Goal: Task Accomplishment & Management: Manage account settings

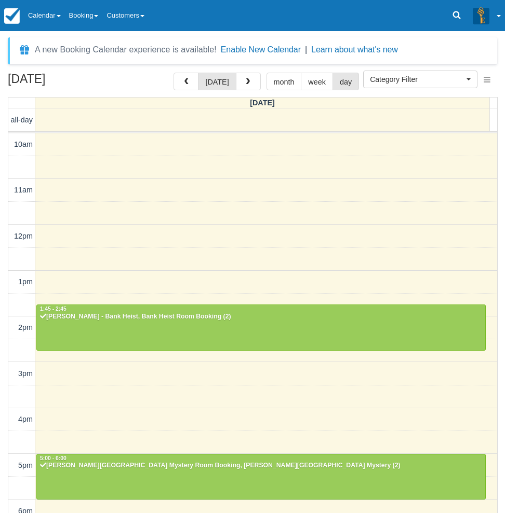
select select
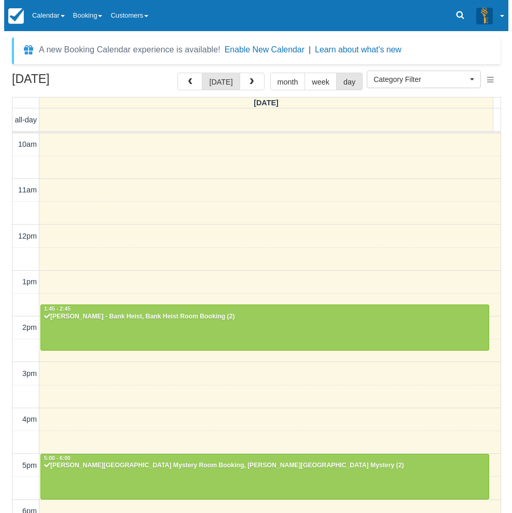
scroll to position [163, 0]
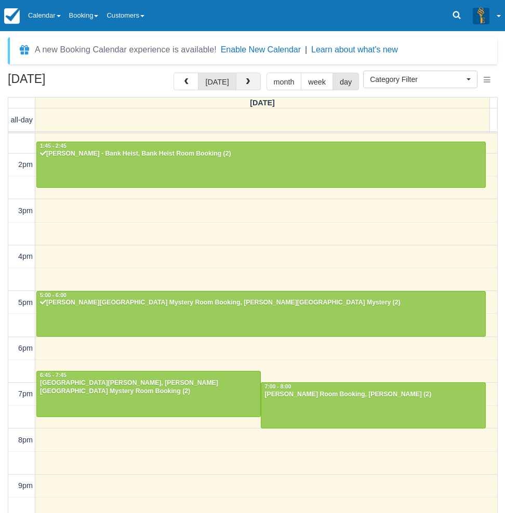
click at [248, 85] on span "button" at bounding box center [247, 81] width 7 height 7
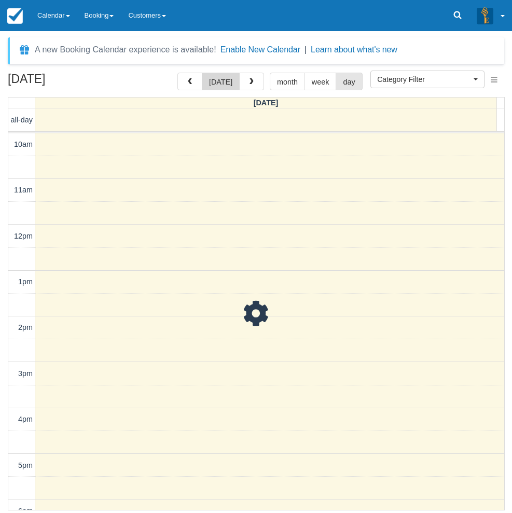
scroll to position [196, 0]
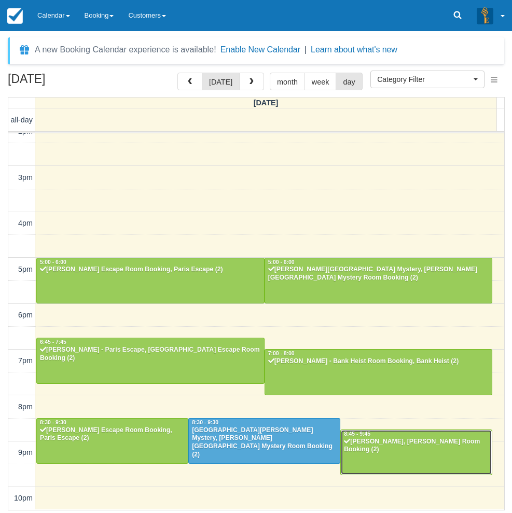
click at [369, 457] on div at bounding box center [416, 452] width 151 height 45
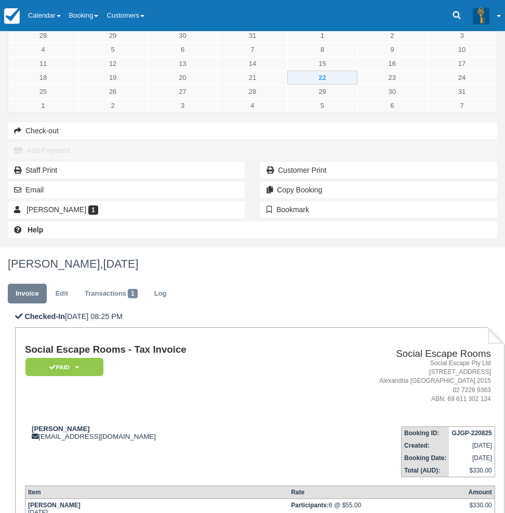
scroll to position [52, 0]
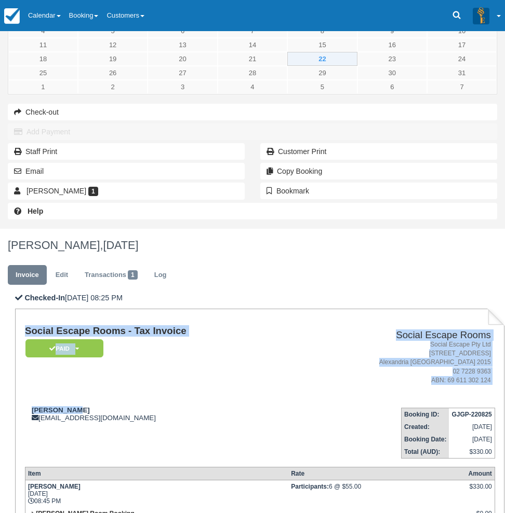
drag, startPoint x: 75, startPoint y: 413, endPoint x: 23, endPoint y: 412, distance: 51.9
click at [23, 412] on div "Social Escape Rooms - Tax Invoice Paid   Pending Reserved Deposit Blocked for C…" at bounding box center [259, 468] width 489 height 318
click at [78, 413] on div "Max ciolino maxciolino1@gmail.com" at bounding box center [159, 414] width 269 height 16
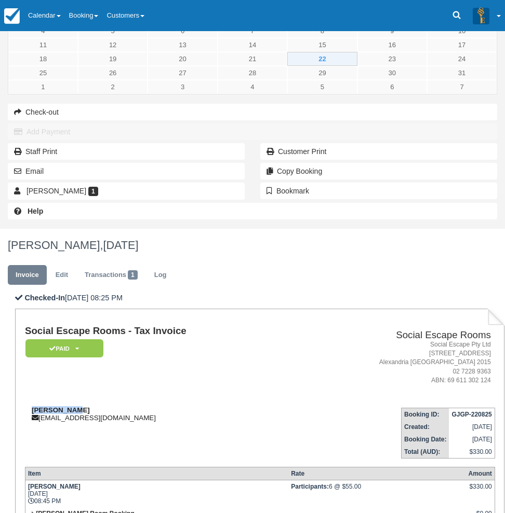
drag, startPoint x: 73, startPoint y: 409, endPoint x: 32, endPoint y: 410, distance: 41.0
click at [32, 410] on div "Max ciolino maxciolino1@gmail.com" at bounding box center [159, 414] width 269 height 16
copy strong "Max ciolino"
click at [2, 406] on div "Checked-In 22/08/2025 08:25 PM Social Escape Rooms - Tax Invoice Paid   Pending…" at bounding box center [252, 479] width 505 height 372
click at [49, 7] on link "Calendar" at bounding box center [44, 15] width 41 height 31
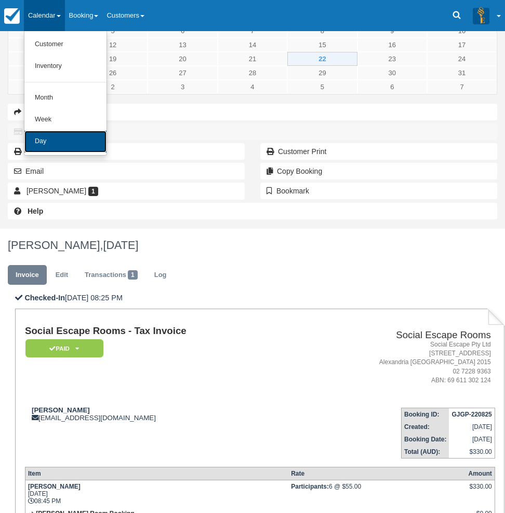
click at [77, 137] on link "Day" at bounding box center [65, 142] width 82 height 22
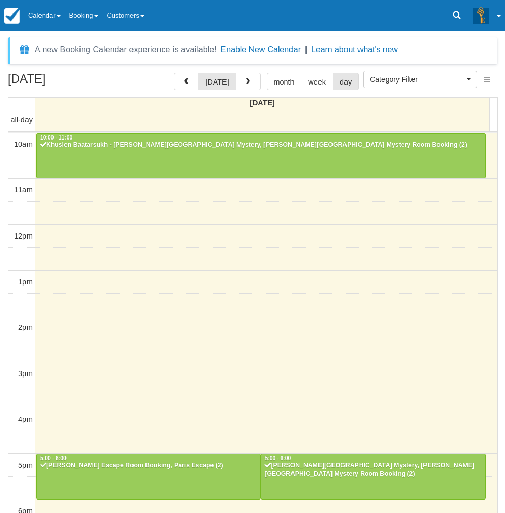
select select
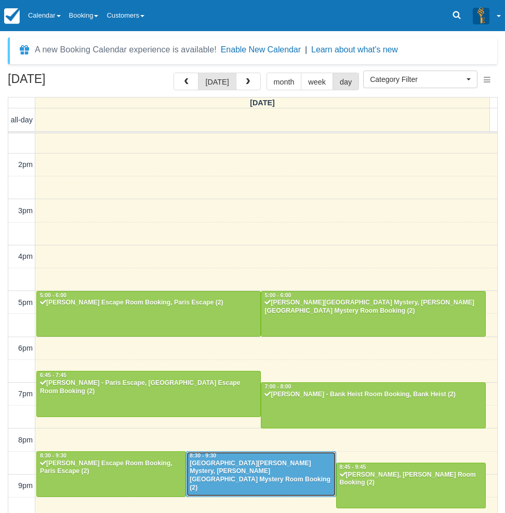
click at [241, 464] on div "Jannah - Baker Street Mystery, Baker Street Mystery Room Booking (2)" at bounding box center [260, 476] width 143 height 33
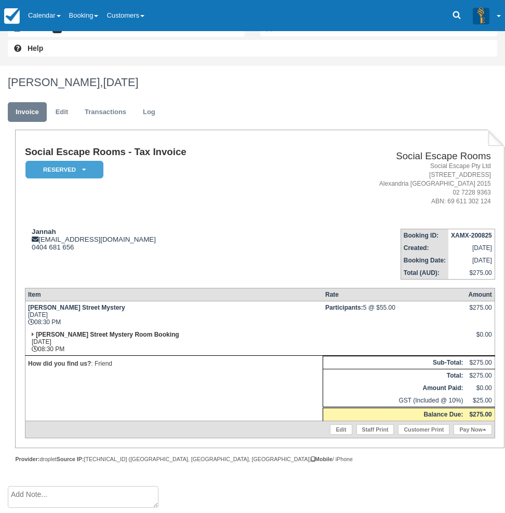
scroll to position [111, 0]
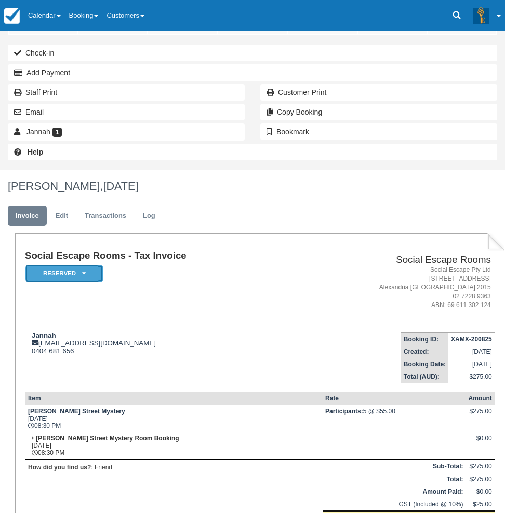
click at [88, 281] on em "Reserved" at bounding box center [64, 274] width 78 height 18
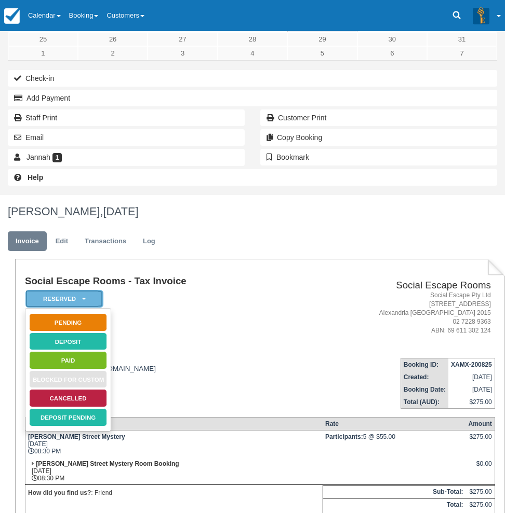
scroll to position [156, 0]
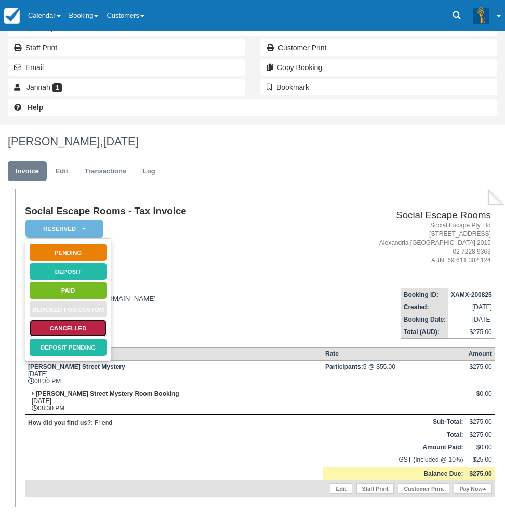
click at [79, 325] on link "Cancelled" at bounding box center [68, 328] width 78 height 18
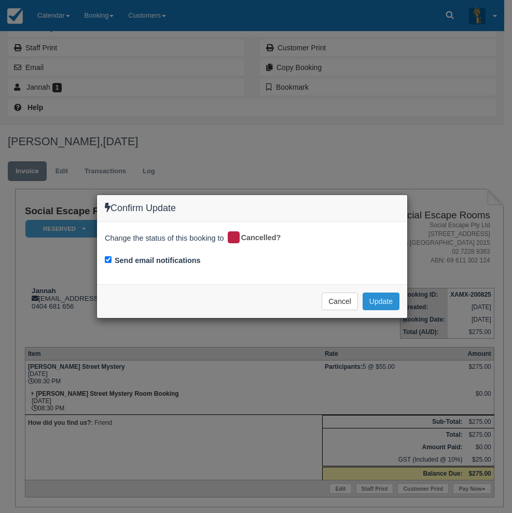
click at [385, 306] on button "Update" at bounding box center [381, 302] width 37 height 18
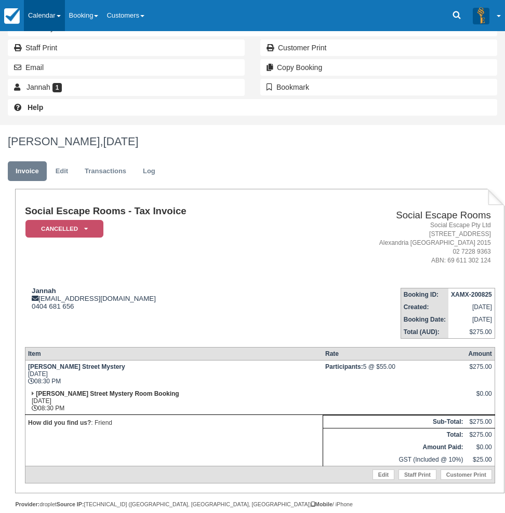
click at [44, 15] on link "Calendar" at bounding box center [44, 15] width 41 height 31
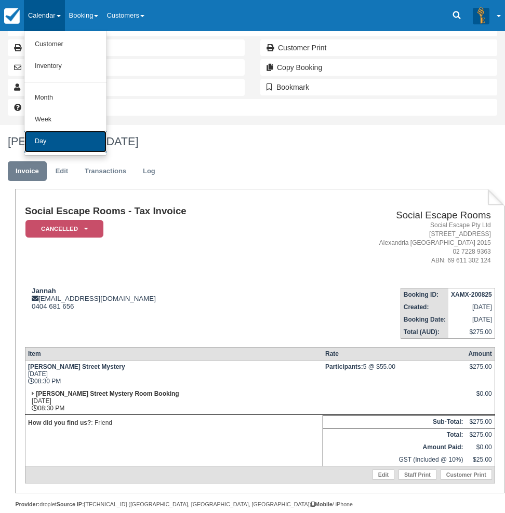
click at [67, 136] on link "Day" at bounding box center [65, 142] width 82 height 22
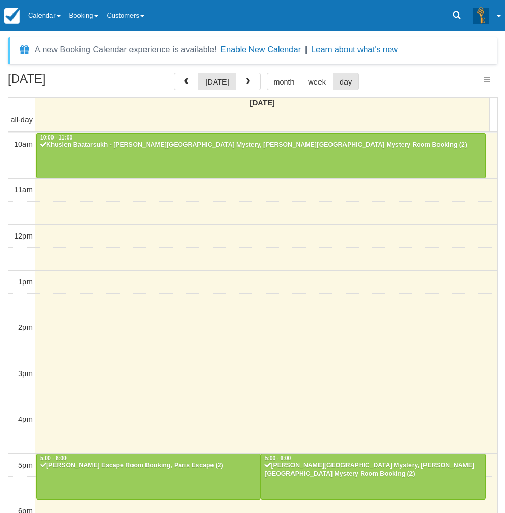
select select
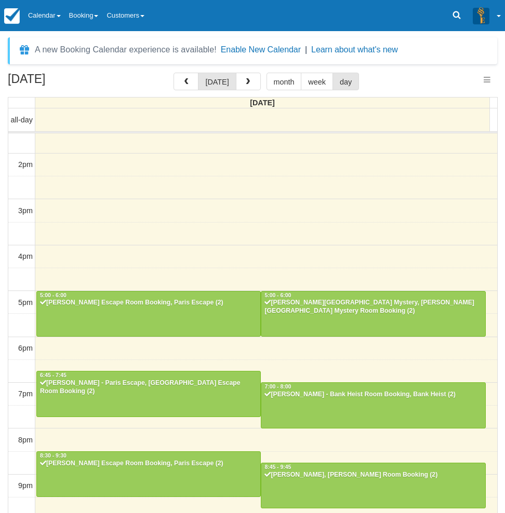
select select
click at [2, 384] on div "[DATE] [DATE] month week day [DATE] all-day 10am 11am 12pm 1pm 2pm 3pm 4pm 5pm …" at bounding box center [252, 308] width 505 height 471
